Goal: Information Seeking & Learning: Learn about a topic

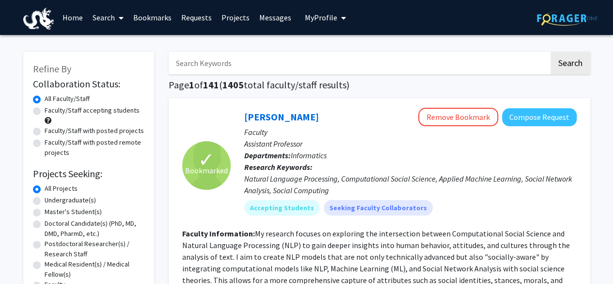
click at [193, 17] on link "Requests" at bounding box center [196, 17] width 40 height 34
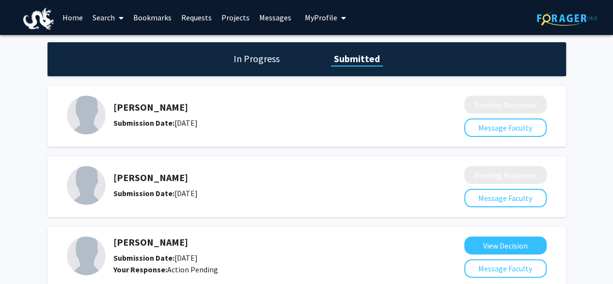
click at [151, 110] on h5 "[PERSON_NAME]" at bounding box center [263, 107] width 300 height 12
click at [150, 18] on link "Bookmarks" at bounding box center [152, 17] width 48 height 34
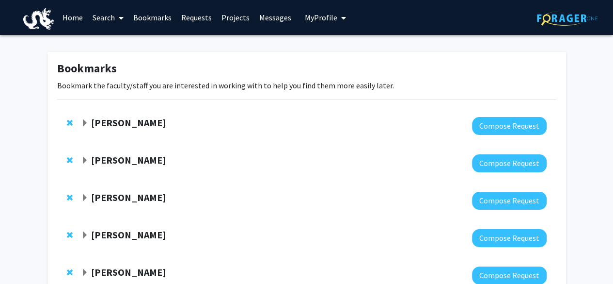
click at [84, 121] on span "Expand Lifeng Zhou Bookmark" at bounding box center [85, 123] width 8 height 8
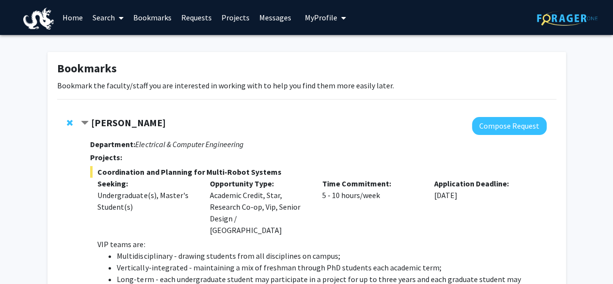
click at [156, 19] on link "Bookmarks" at bounding box center [152, 17] width 48 height 34
click at [158, 17] on link "Bookmarks" at bounding box center [152, 17] width 48 height 34
click at [156, 16] on link "Bookmarks" at bounding box center [152, 17] width 48 height 34
click at [195, 13] on link "Requests" at bounding box center [196, 17] width 40 height 34
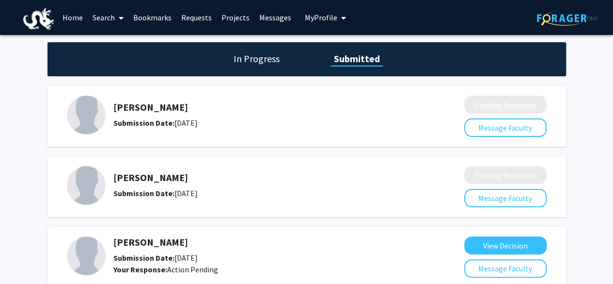
click at [152, 18] on link "Bookmarks" at bounding box center [152, 17] width 48 height 34
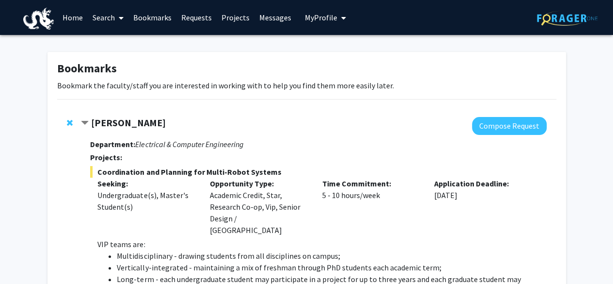
click at [69, 122] on span "Remove Lifeng Zhou from bookmarks" at bounding box center [70, 123] width 6 height 8
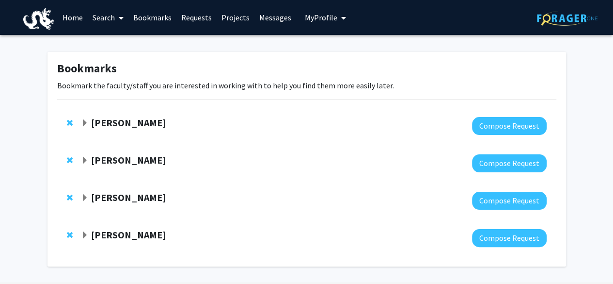
click at [201, 18] on link "Requests" at bounding box center [196, 17] width 40 height 34
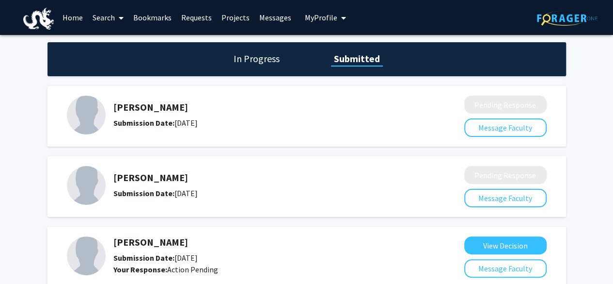
click at [139, 109] on h5 "[PERSON_NAME]" at bounding box center [263, 107] width 300 height 12
click at [110, 16] on link "Search" at bounding box center [108, 17] width 41 height 34
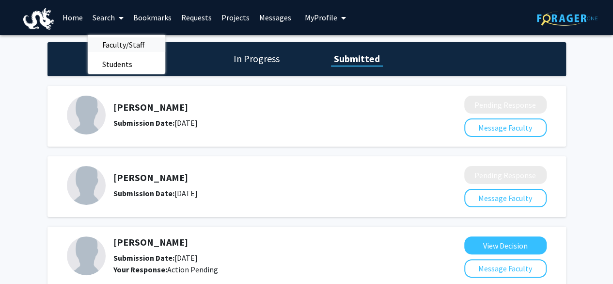
click at [117, 45] on span "Faculty/Staff" at bounding box center [123, 44] width 71 height 19
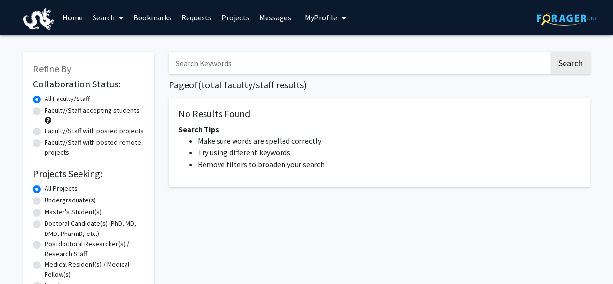
click at [229, 58] on input "Search Keywords" at bounding box center [359, 63] width 381 height 22
type input "lifeng"
click at [568, 72] on button "Search" at bounding box center [571, 63] width 40 height 22
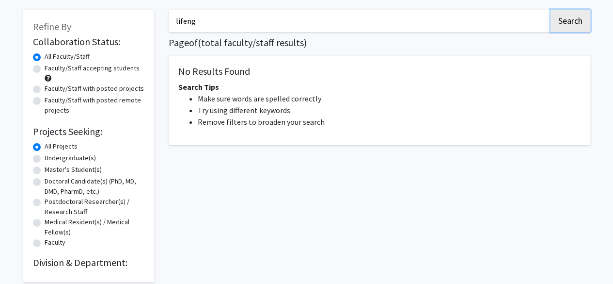
scroll to position [43, 0]
click at [49, 160] on label "Undergraduate(s)" at bounding box center [70, 157] width 51 height 10
click at [49, 159] on input "Undergraduate(s)" at bounding box center [48, 155] width 6 height 6
radio input "true"
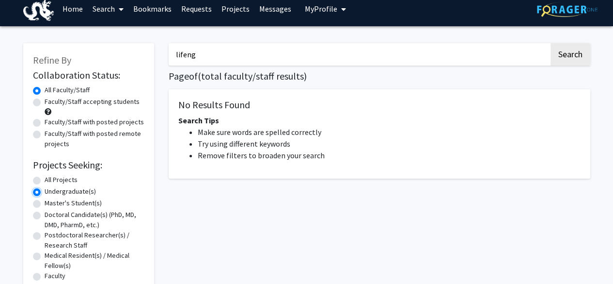
scroll to position [0, 0]
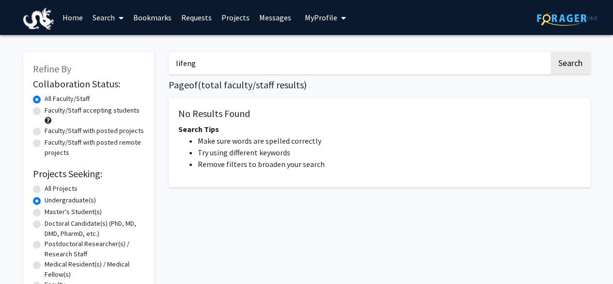
drag, startPoint x: 214, startPoint y: 66, endPoint x: 150, endPoint y: 64, distance: 63.5
click at [150, 64] on div "Refine By Collaboration Status: Collaboration Status All Faculty/Staff Collabor…" at bounding box center [307, 183] width 582 height 282
click at [563, 63] on button "Search" at bounding box center [571, 63] width 40 height 22
click at [102, 19] on link "Search" at bounding box center [108, 17] width 41 height 34
click at [118, 48] on span "Faculty/Staff" at bounding box center [123, 44] width 71 height 19
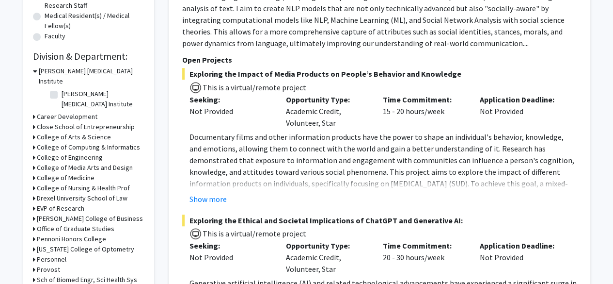
scroll to position [251, 0]
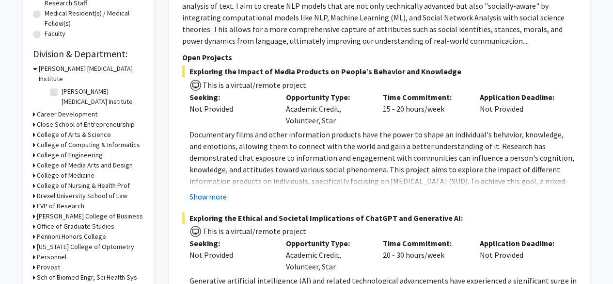
click at [208, 196] on button "Show more" at bounding box center [208, 197] width 37 height 12
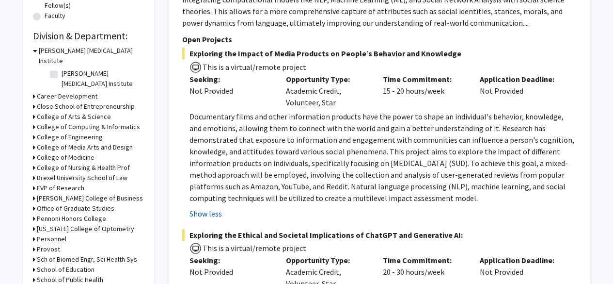
scroll to position [265, 0]
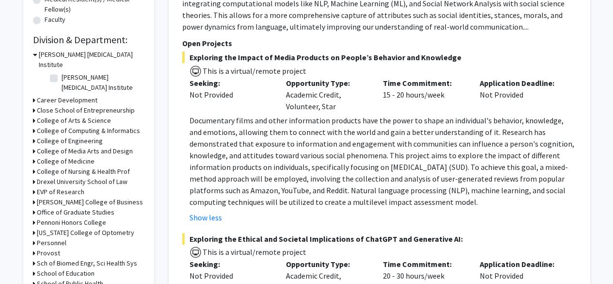
click at [36, 52] on icon at bounding box center [35, 54] width 4 height 10
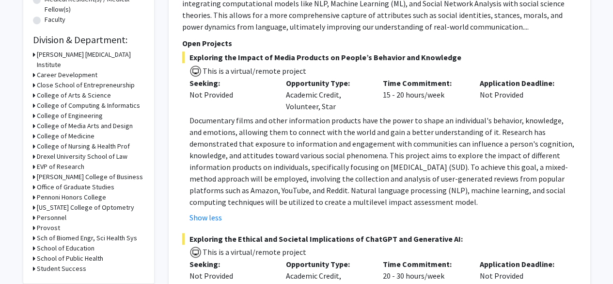
click at [34, 100] on icon at bounding box center [34, 105] width 2 height 10
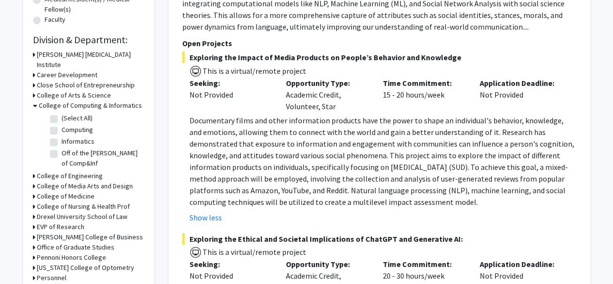
click at [62, 113] on label "(Select All)" at bounding box center [77, 118] width 31 height 10
click at [62, 113] on input "(Select All)" at bounding box center [65, 116] width 6 height 6
checkbox input "true"
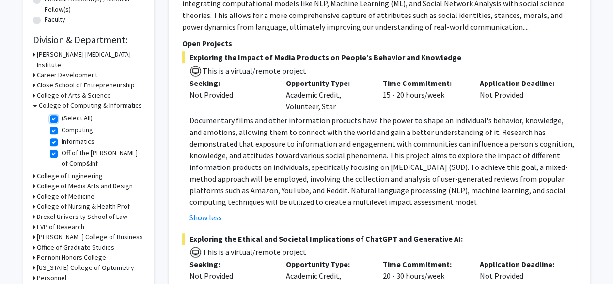
checkbox input "true"
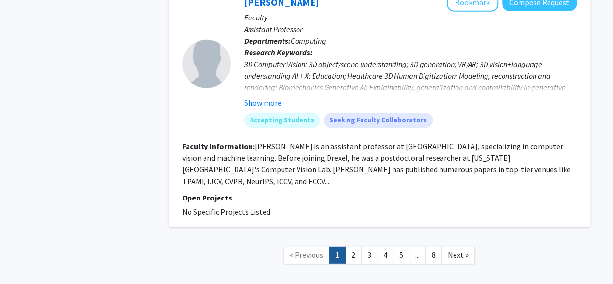
scroll to position [3124, 0]
click at [352, 245] on link "2" at bounding box center [353, 253] width 16 height 17
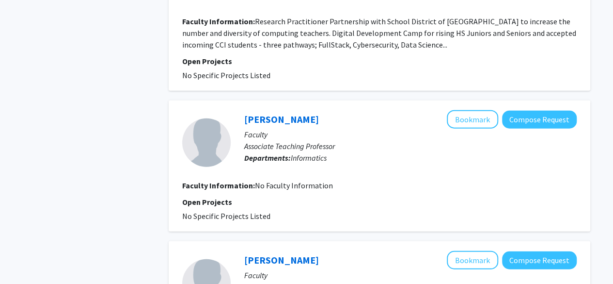
scroll to position [1434, 0]
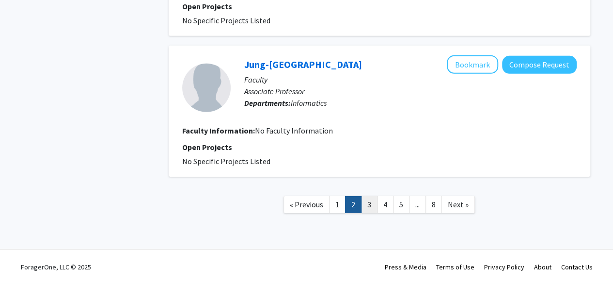
click at [364, 203] on link "3" at bounding box center [369, 204] width 16 height 17
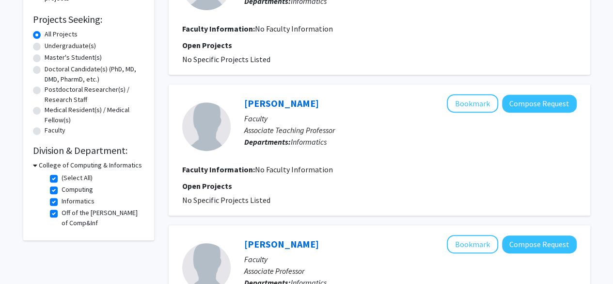
scroll to position [169, 0]
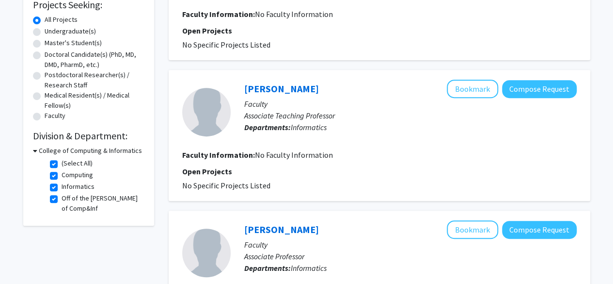
click at [62, 162] on label "(Select All)" at bounding box center [77, 163] width 31 height 10
click at [62, 162] on input "(Select All)" at bounding box center [65, 161] width 6 height 6
checkbox input "false"
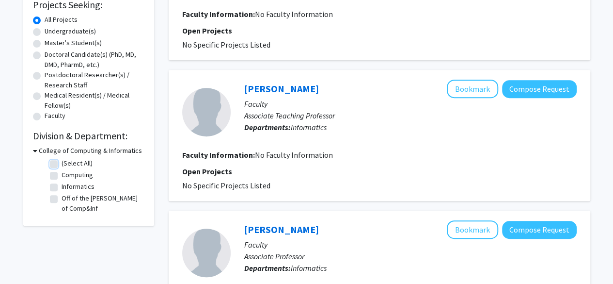
checkbox input "false"
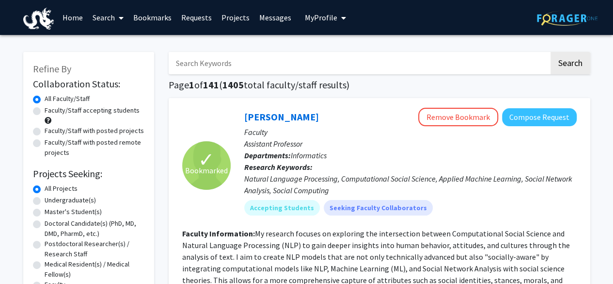
scroll to position [279, 0]
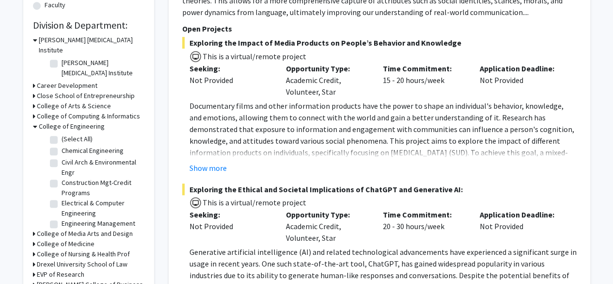
click at [62, 198] on label "Electrical & Computer Engineering" at bounding box center [102, 208] width 80 height 20
click at [62, 198] on input "Electrical & Computer Engineering" at bounding box center [65, 201] width 6 height 6
checkbox input "true"
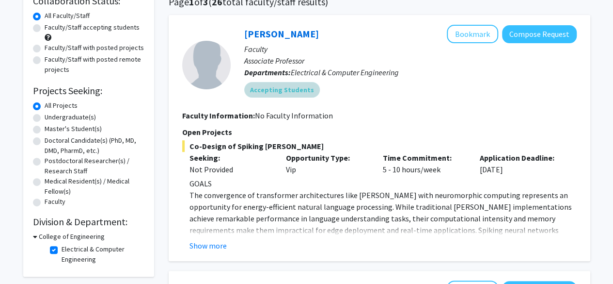
scroll to position [84, 0]
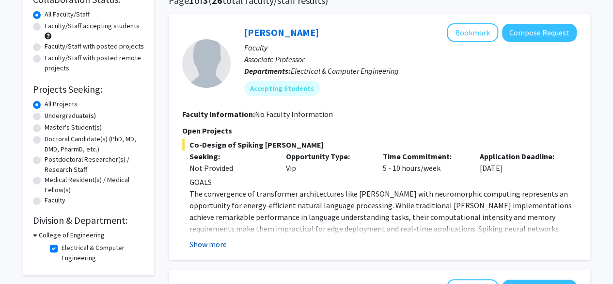
click at [216, 243] on button "Show more" at bounding box center [208, 244] width 37 height 12
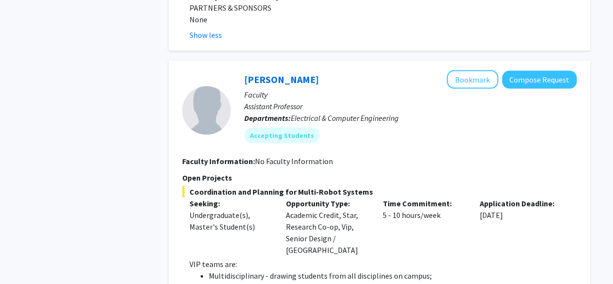
scroll to position [874, 0]
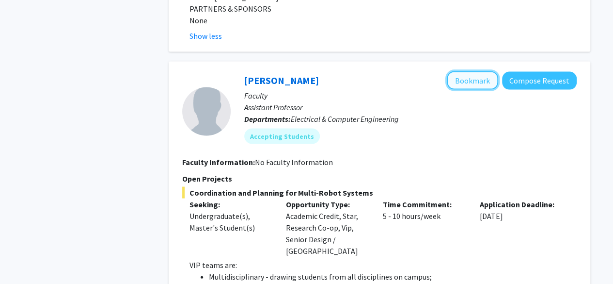
click at [464, 71] on button "Bookmark" at bounding box center [472, 80] width 51 height 18
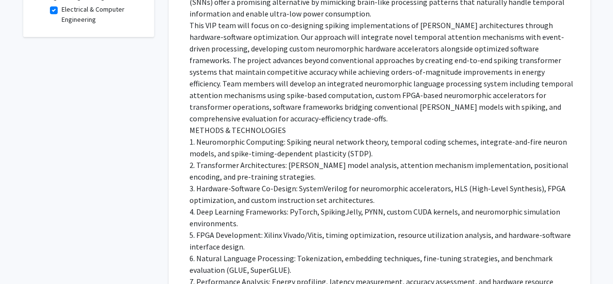
scroll to position [0, 0]
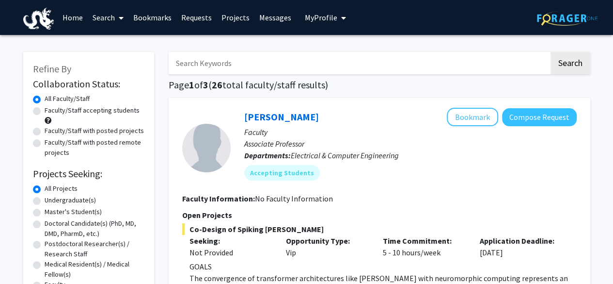
click at [225, 18] on link "Projects" at bounding box center [236, 17] width 38 height 34
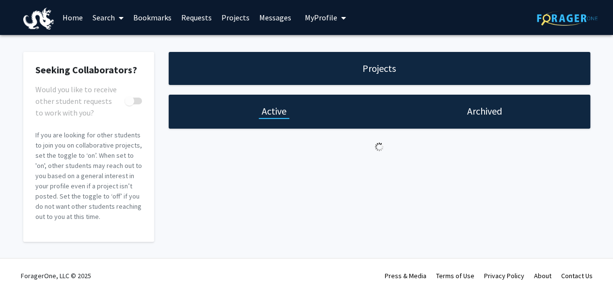
click at [225, 18] on link "Projects" at bounding box center [236, 17] width 38 height 34
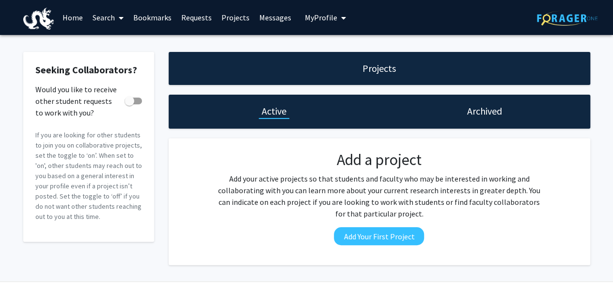
click at [203, 14] on link "Requests" at bounding box center [196, 17] width 40 height 34
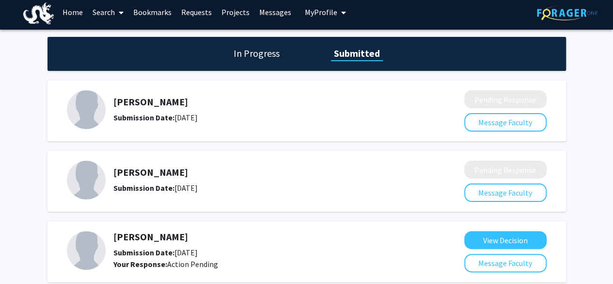
scroll to position [5, 0]
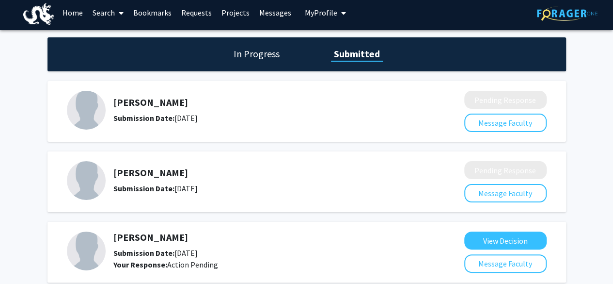
click at [196, 13] on link "Requests" at bounding box center [196, 13] width 40 height 34
click at [158, 16] on link "Bookmarks" at bounding box center [152, 13] width 48 height 34
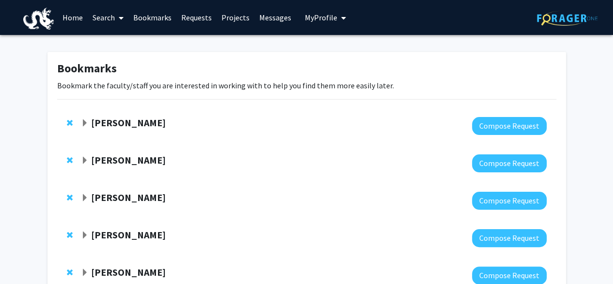
click at [105, 16] on link "Search" at bounding box center [108, 17] width 41 height 34
click at [71, 16] on link "Home" at bounding box center [73, 17] width 30 height 34
